Goal: Task Accomplishment & Management: Complete application form

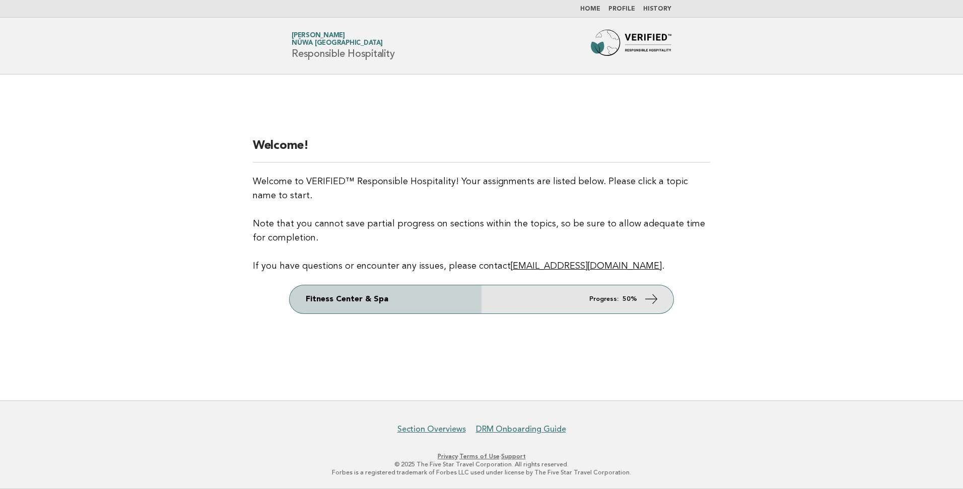
click at [389, 307] on link "Fitness Center & Spa Progress: 50%" at bounding box center [482, 299] width 384 height 28
click at [388, 300] on link "Fitness Center & Spa Progress: 50%" at bounding box center [482, 299] width 384 height 28
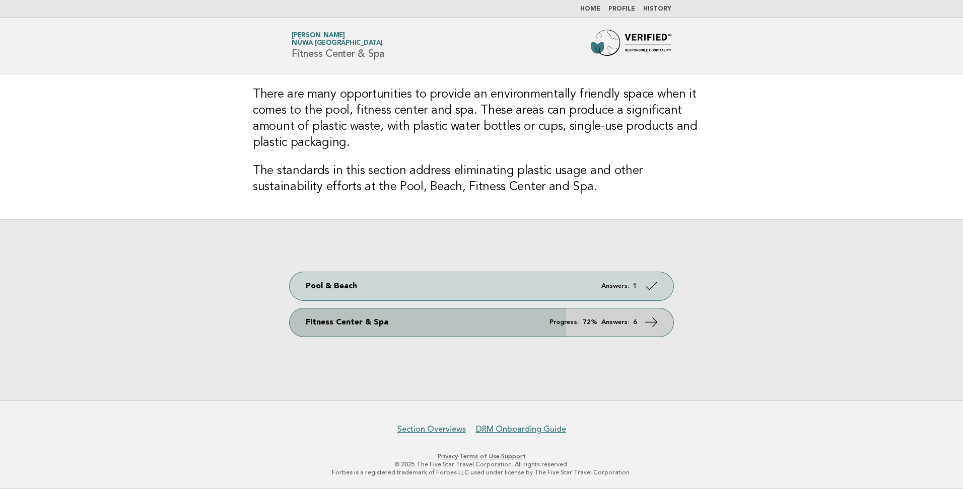
click at [381, 322] on link "Fitness Center & Spa Progress: 72% Answers: 6" at bounding box center [482, 323] width 384 height 28
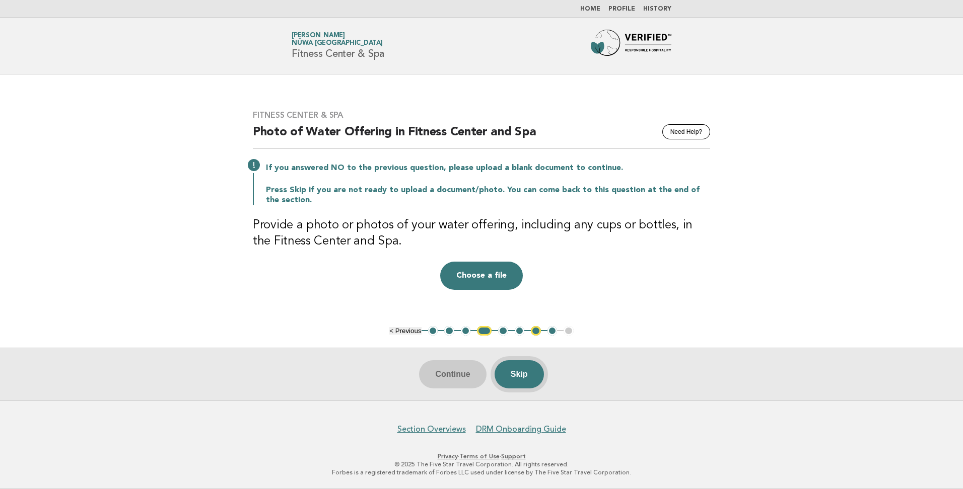
click at [516, 377] on button "Skip" at bounding box center [518, 375] width 49 height 28
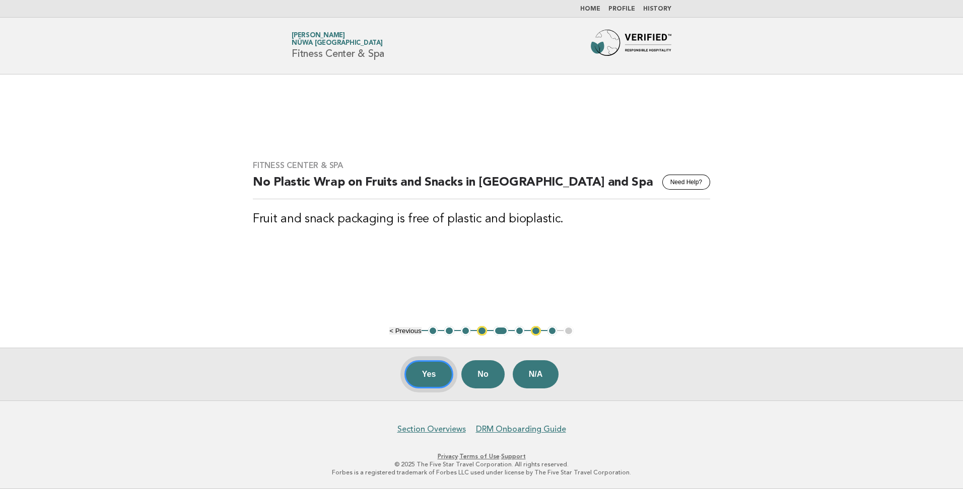
click at [428, 378] on button "Yes" at bounding box center [428, 375] width 49 height 28
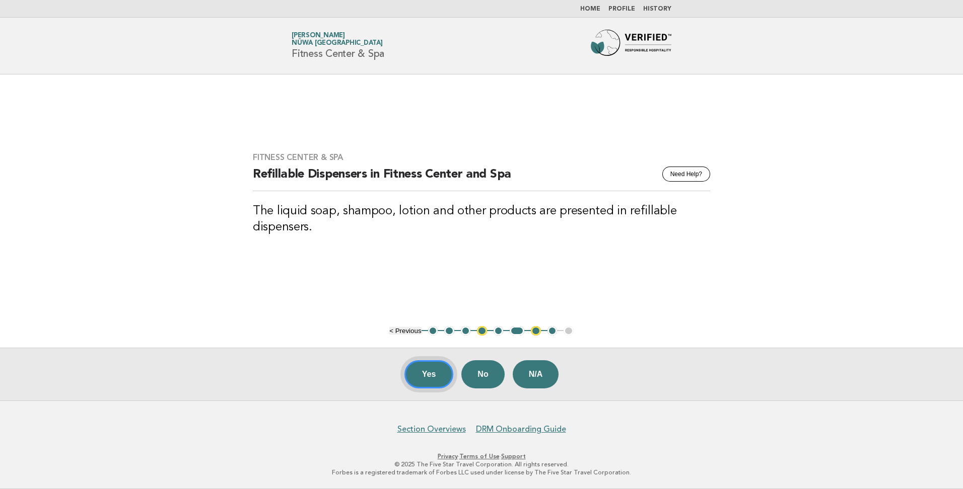
click at [428, 376] on button "Yes" at bounding box center [428, 375] width 49 height 28
